Goal: Information Seeking & Learning: Compare options

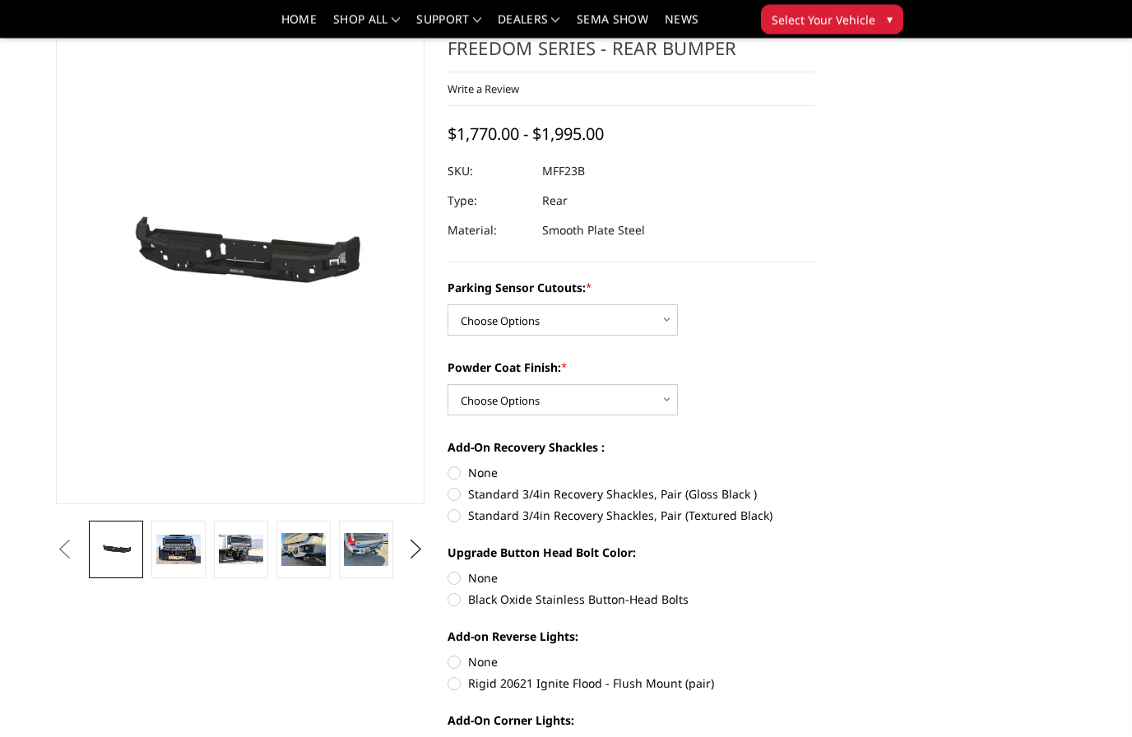
scroll to position [75, 0]
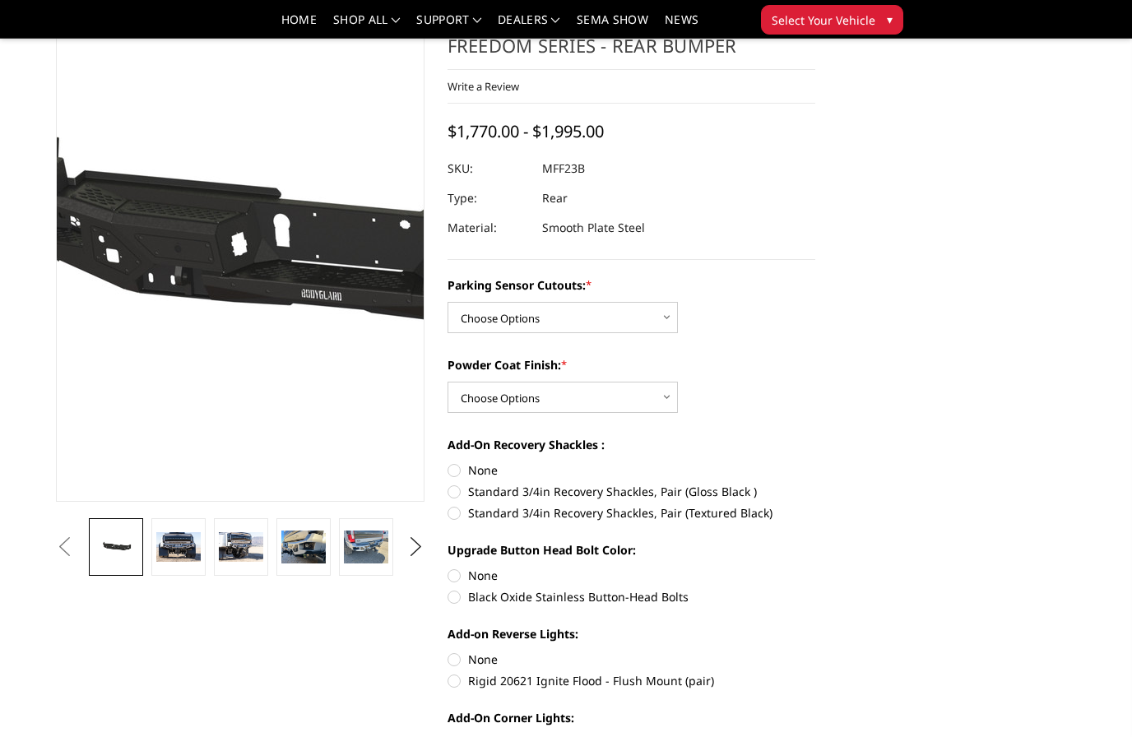
click at [191, 284] on img at bounding box center [332, 255] width 1053 height 501
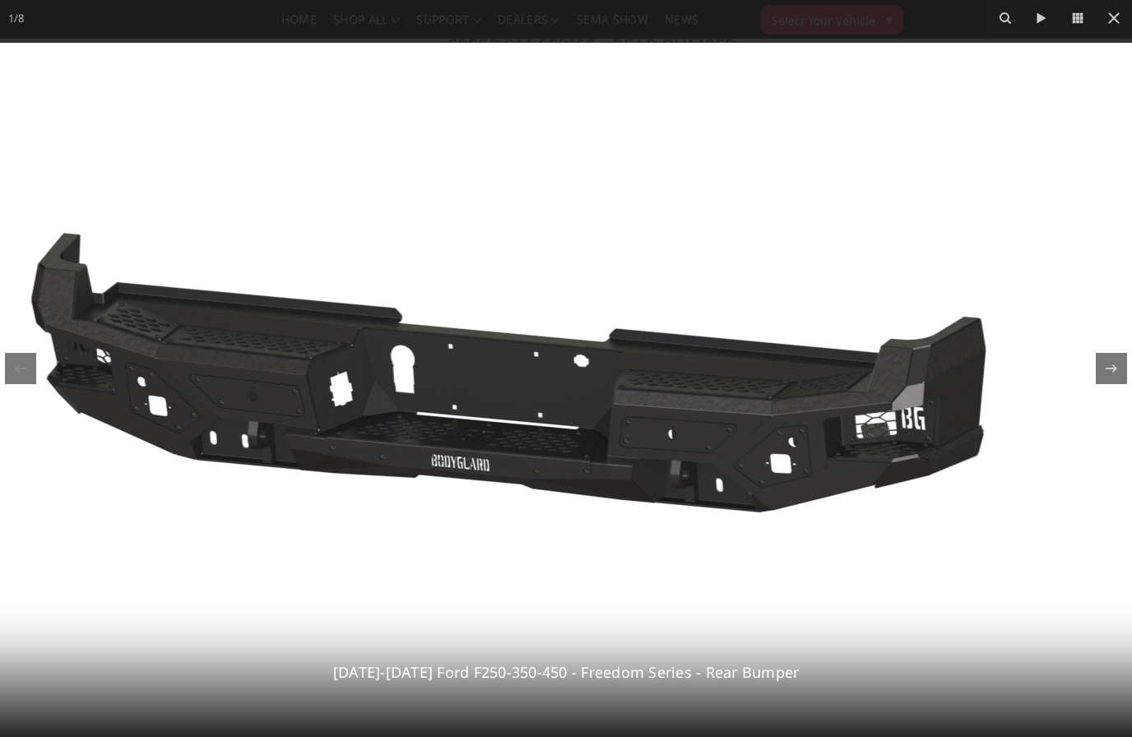
click at [1115, 22] on icon at bounding box center [1114, 18] width 20 height 20
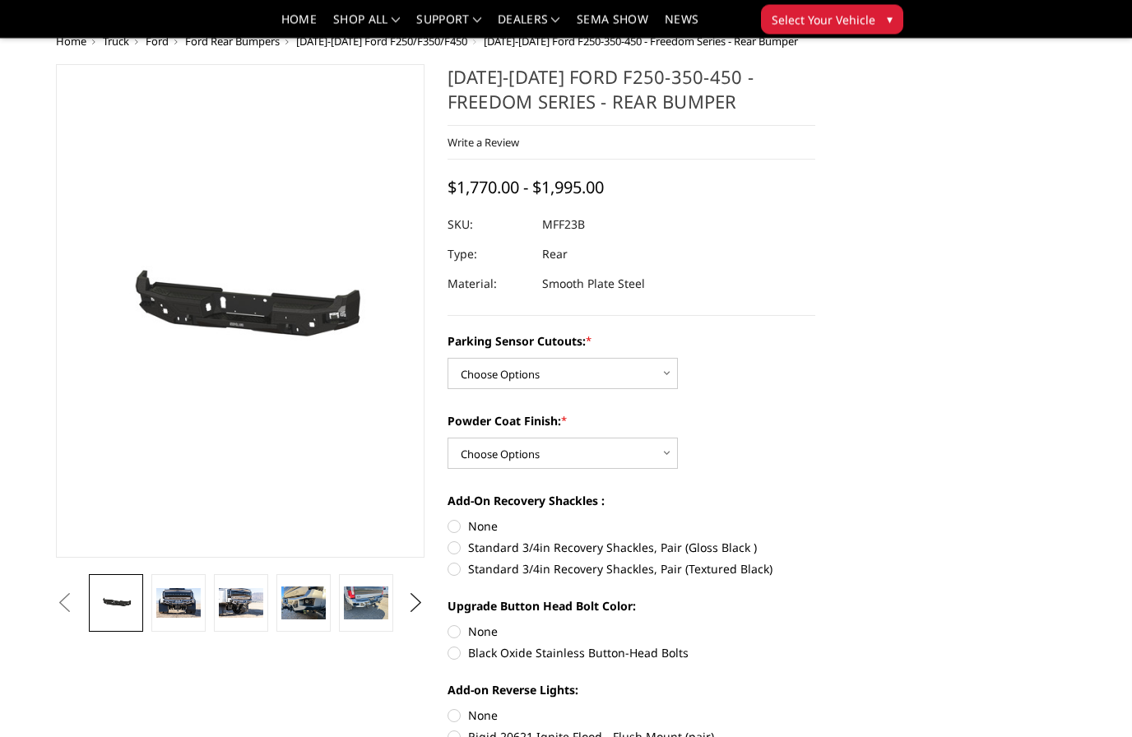
scroll to position [0, 0]
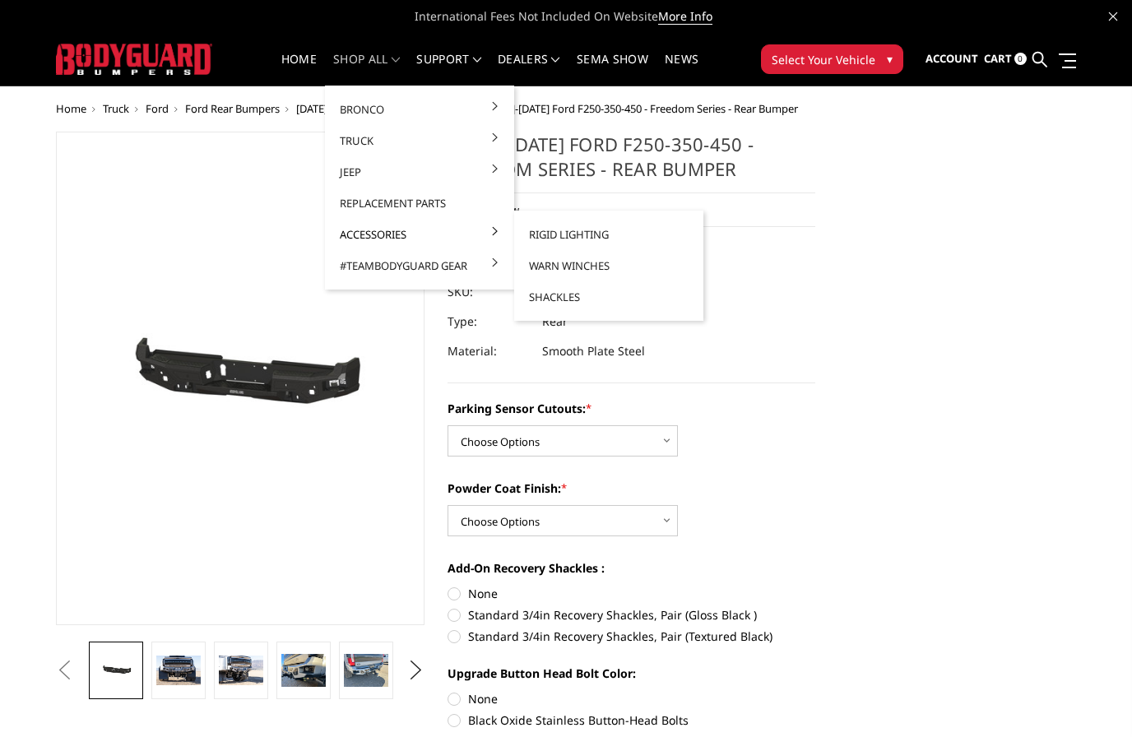
click at [593, 234] on link "Rigid Lighting" at bounding box center [609, 234] width 176 height 31
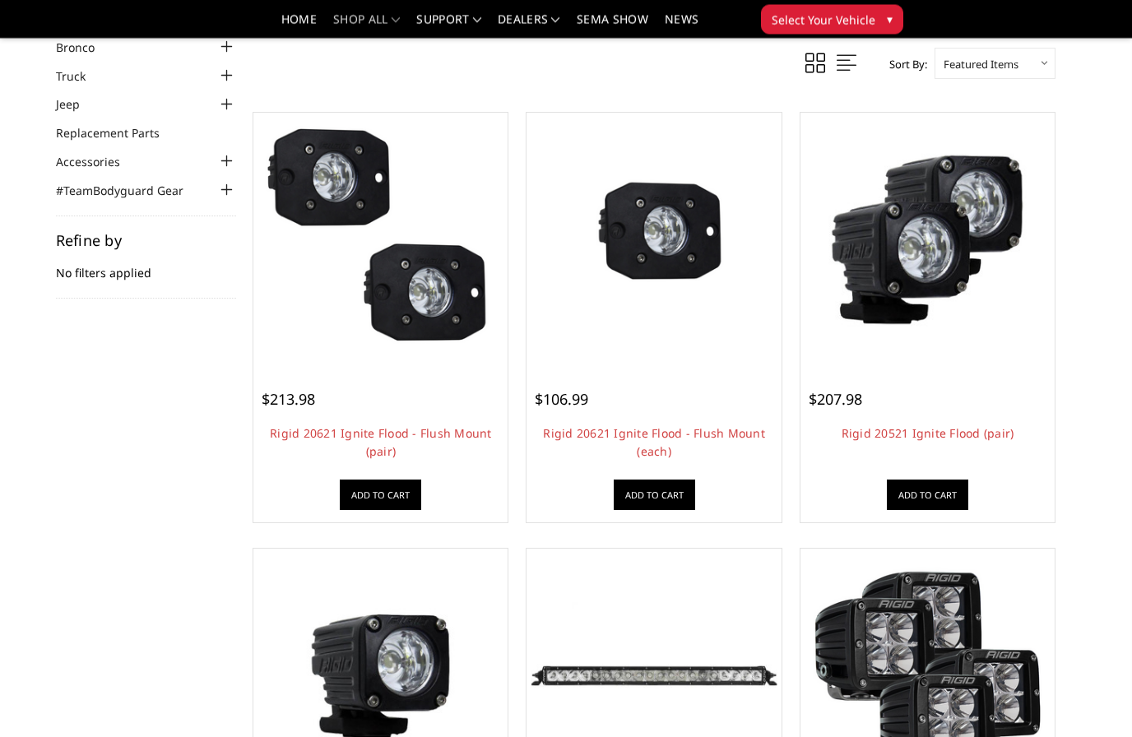
scroll to position [90, 0]
click at [992, 436] on link "Rigid 20521 Ignite Flood (pair)" at bounding box center [927, 433] width 173 height 16
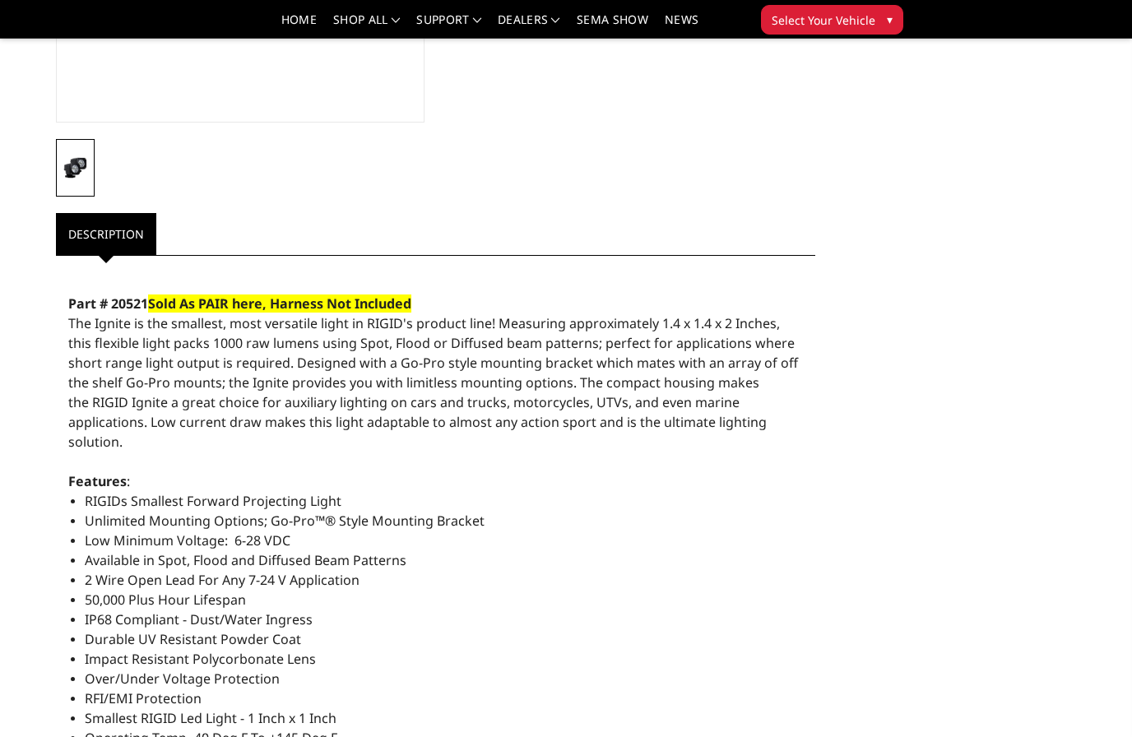
scroll to position [399, 0]
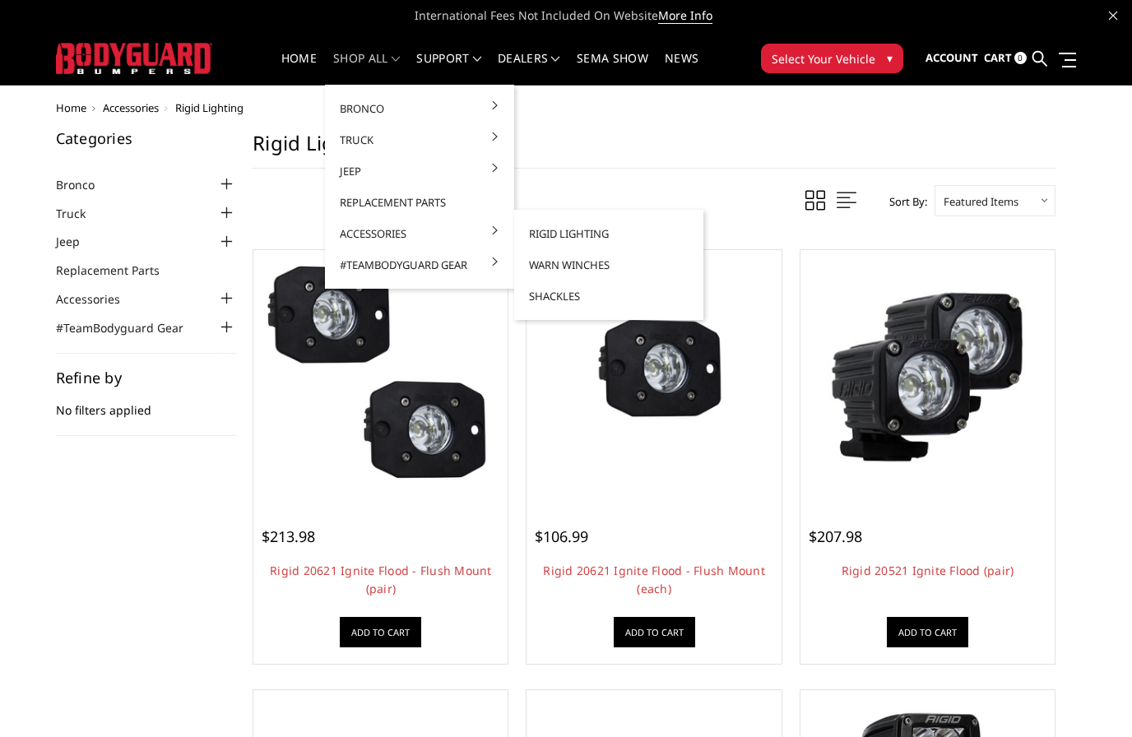
click at [618, 273] on link "Warn Winches" at bounding box center [609, 264] width 176 height 31
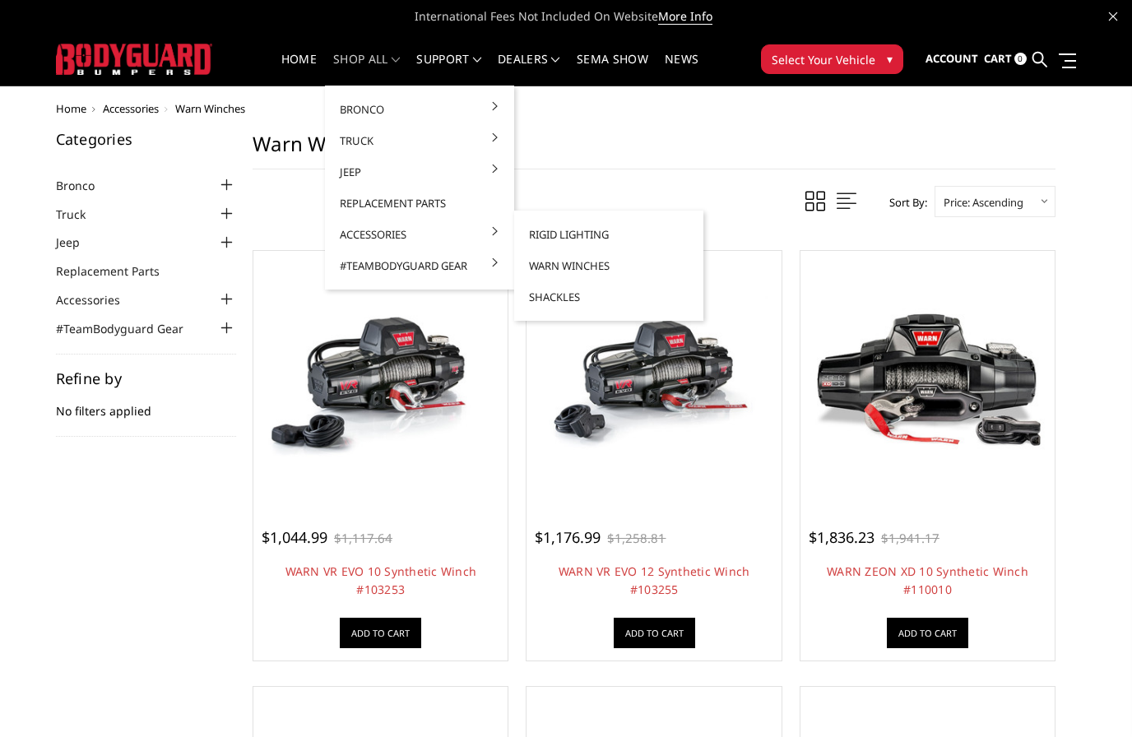
click at [586, 299] on link "Shackles" at bounding box center [609, 296] width 176 height 31
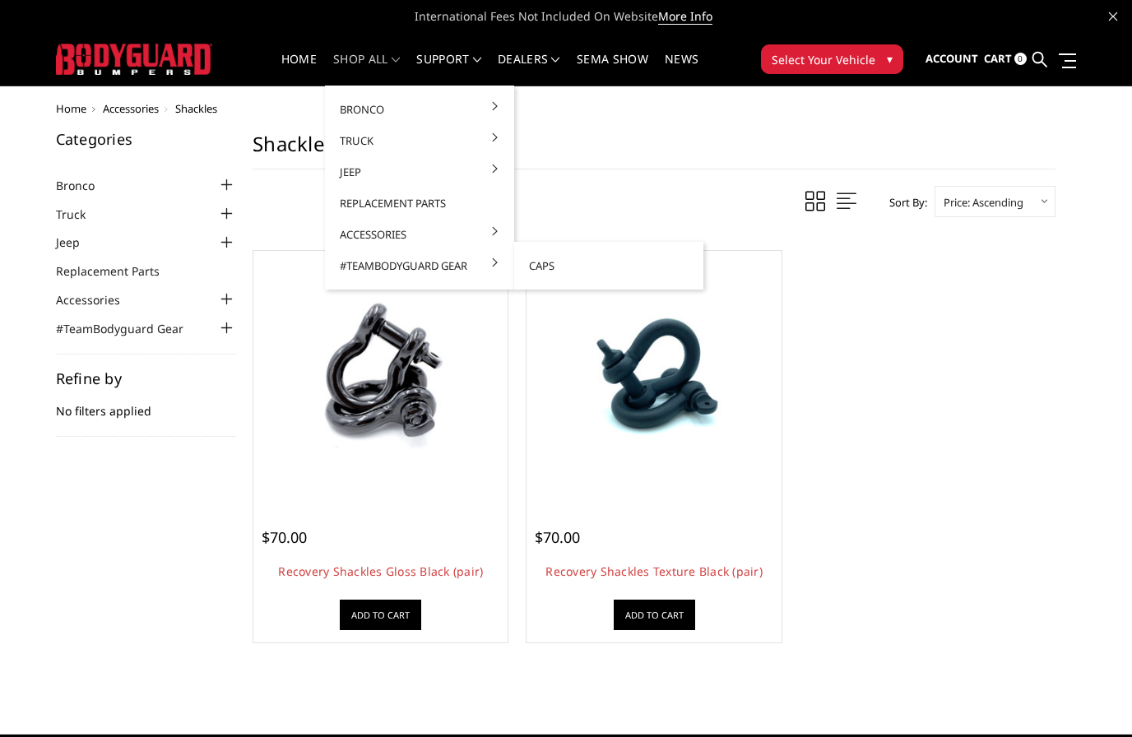
click at [652, 272] on link "Caps" at bounding box center [609, 265] width 176 height 31
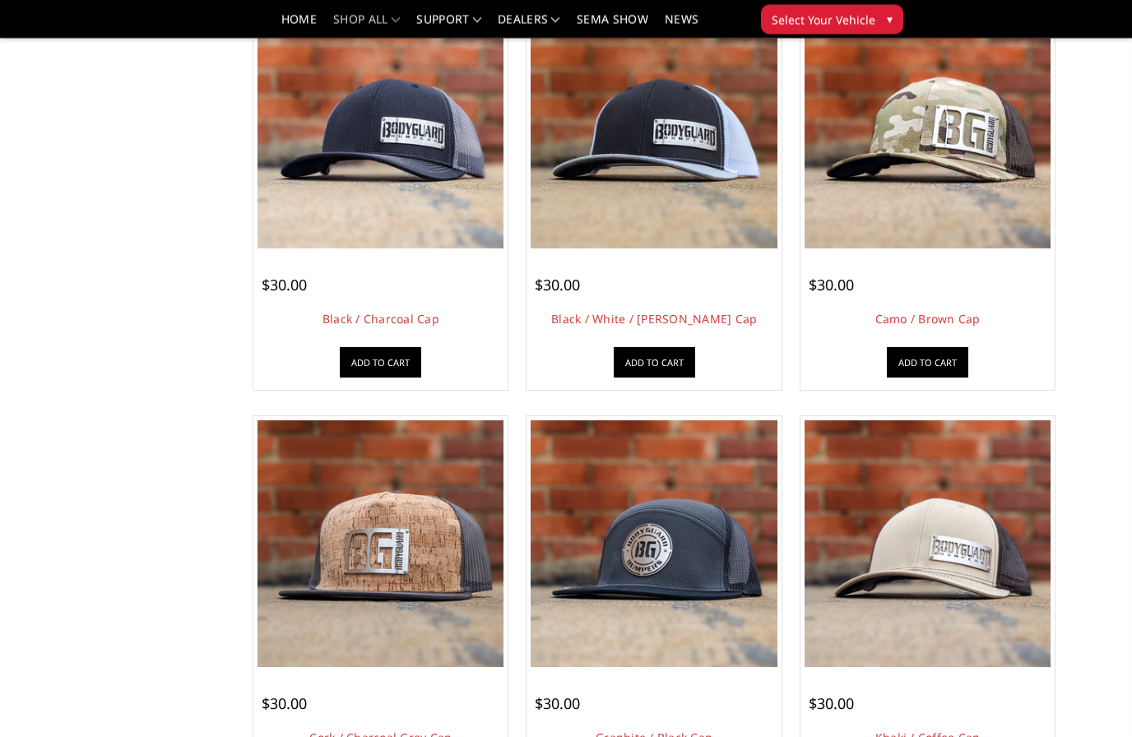
scroll to position [612, 0]
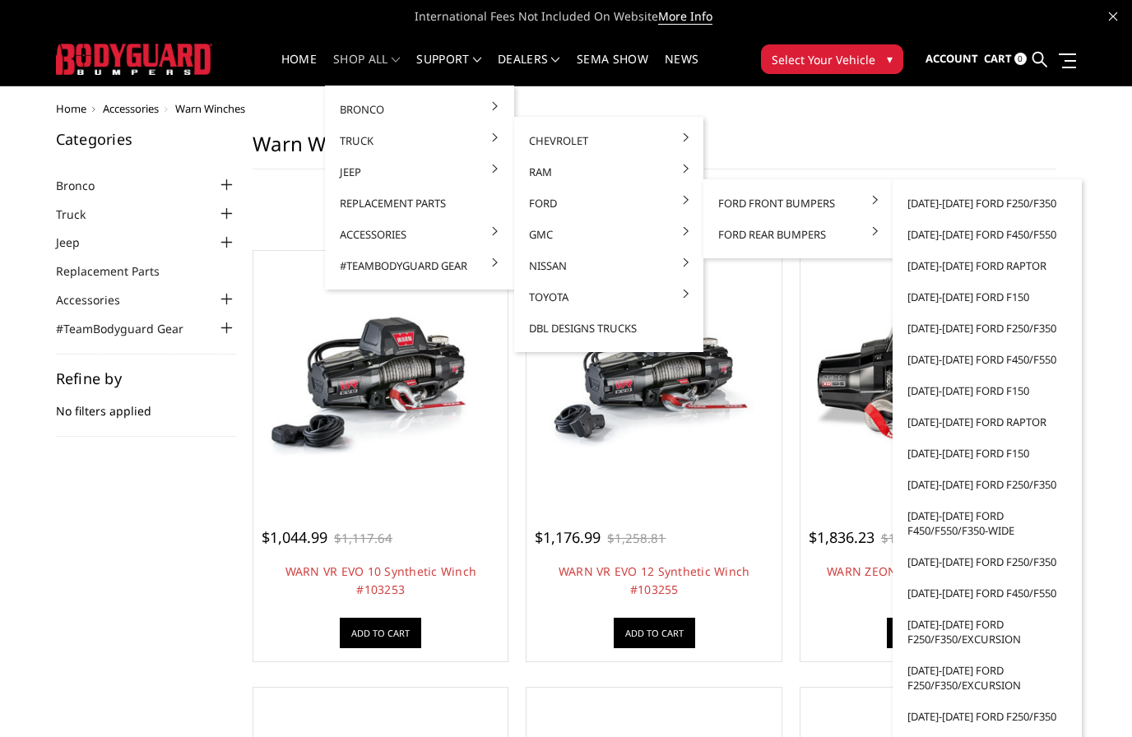
click at [1014, 211] on link "[DATE]-[DATE] Ford F250/F350" at bounding box center [987, 202] width 176 height 31
